Goal: Find specific page/section: Find specific page/section

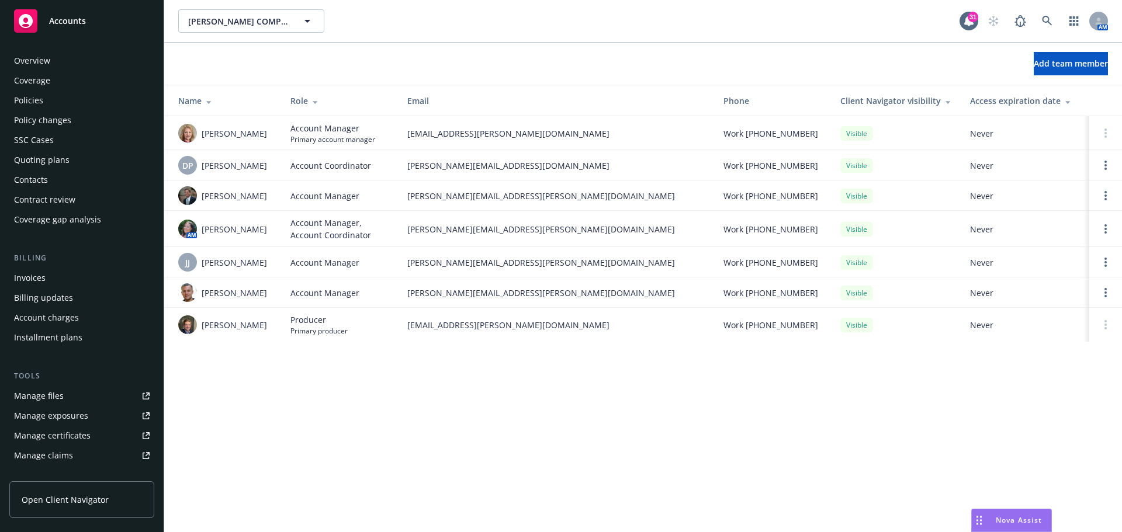
click at [39, 58] on div "Overview" at bounding box center [32, 60] width 36 height 19
